Goal: Information Seeking & Learning: Learn about a topic

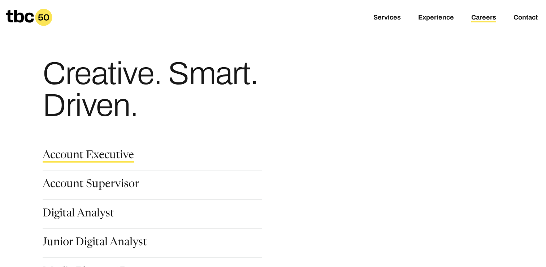
click at [79, 159] on link "Account Executive" at bounding box center [88, 156] width 91 height 12
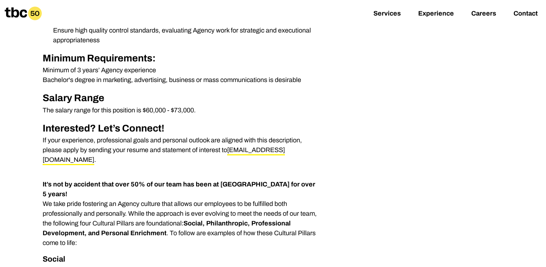
scroll to position [345, 0]
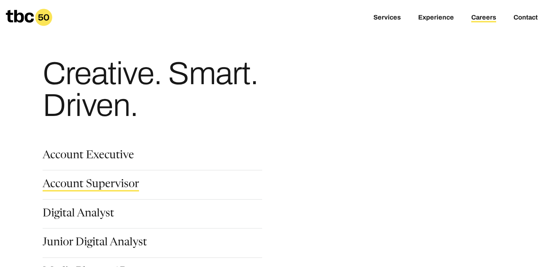
click at [61, 182] on link "Account Supervisor" at bounding box center [91, 185] width 96 height 12
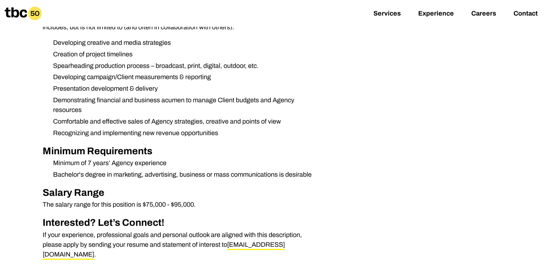
scroll to position [282, 0]
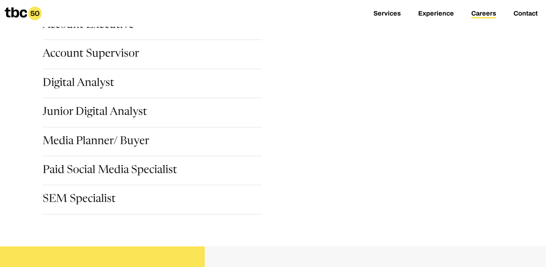
scroll to position [131, 0]
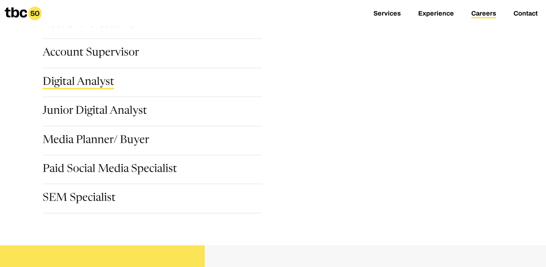
click at [82, 85] on link "Digital Analyst" at bounding box center [78, 83] width 71 height 12
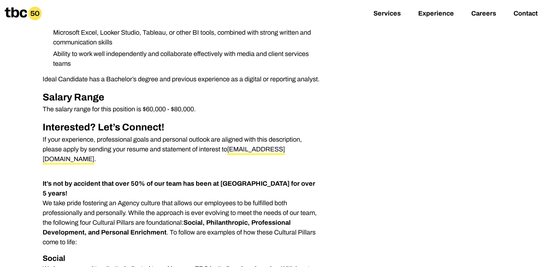
scroll to position [349, 0]
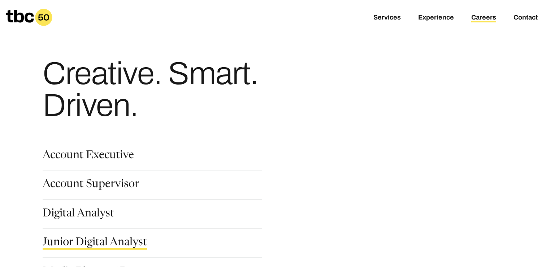
click at [89, 238] on link "Junior Digital Analyst" at bounding box center [95, 243] width 104 height 12
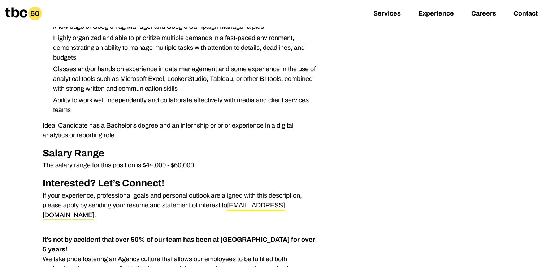
scroll to position [379, 0]
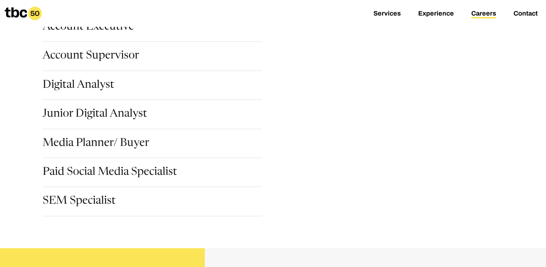
scroll to position [169, 0]
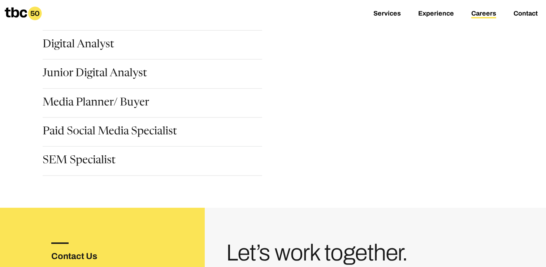
click at [89, 132] on link "Paid Social Media Specialist" at bounding box center [110, 132] width 134 height 12
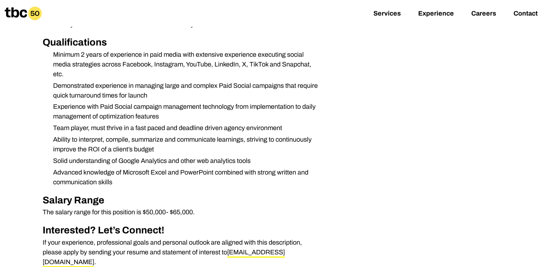
scroll to position [375, 0]
